Goal: Communication & Community: Answer question/provide support

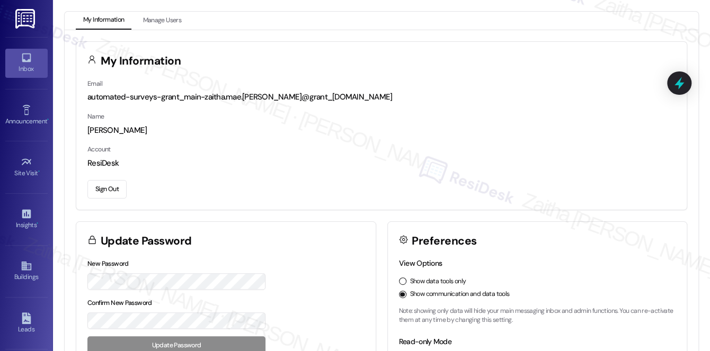
click at [31, 68] on div "Inbox" at bounding box center [26, 69] width 53 height 11
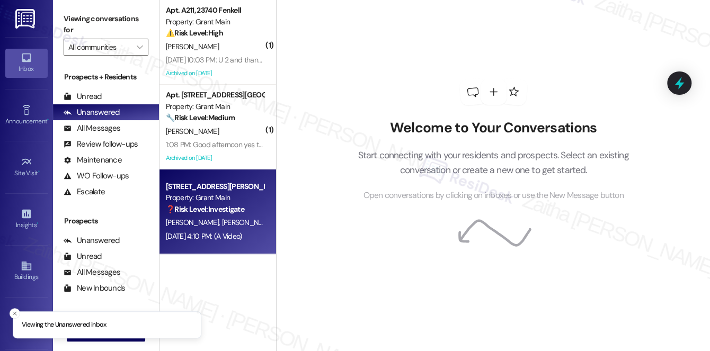
click at [245, 222] on div "[PERSON_NAME] [PERSON_NAME]" at bounding box center [215, 222] width 100 height 13
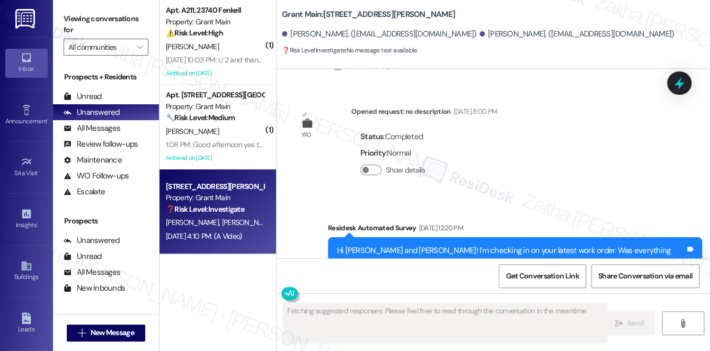
scroll to position [3434, 0]
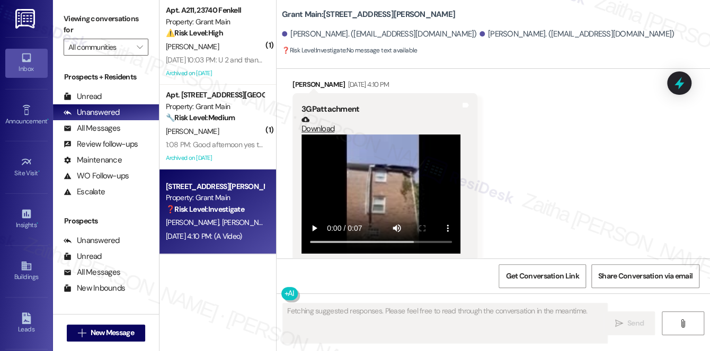
click at [355, 14] on b "Grant Main: [STREET_ADDRESS][PERSON_NAME]" at bounding box center [368, 14] width 173 height 11
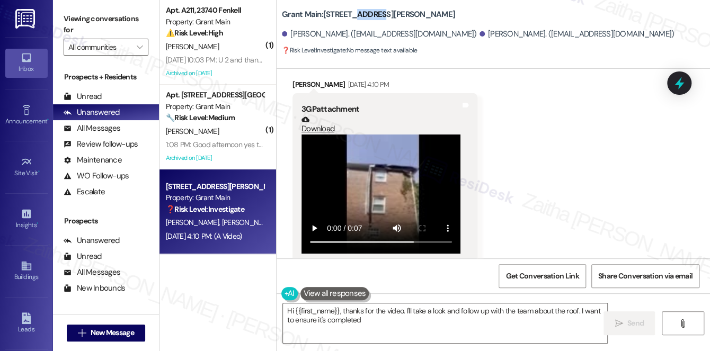
copy b "17596"
type textarea "Hi {{first_name}}, thanks for the video. I'll take a look and follow up with th…"
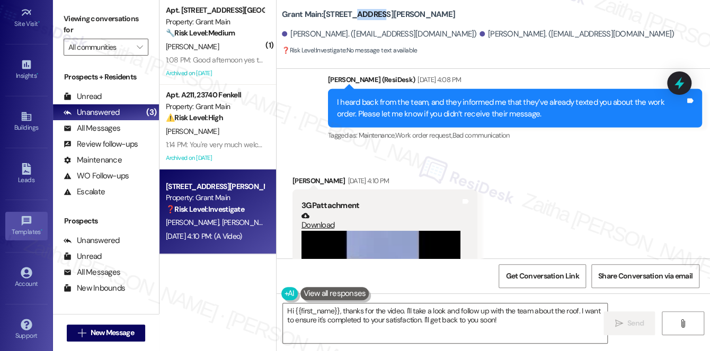
scroll to position [150, 0]
click at [33, 280] on div "Account" at bounding box center [26, 283] width 53 height 11
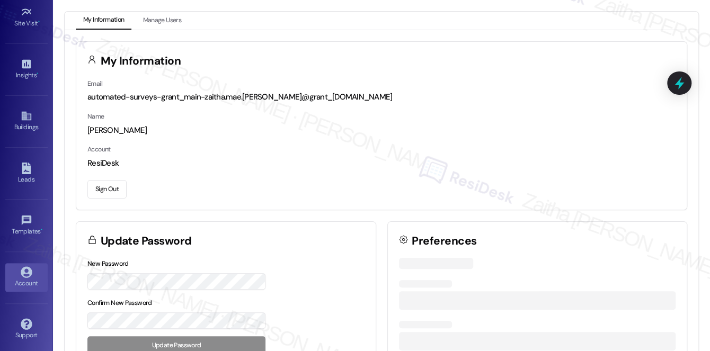
click at [115, 187] on button "Sign Out" at bounding box center [106, 189] width 39 height 19
